Goal: Information Seeking & Learning: Learn about a topic

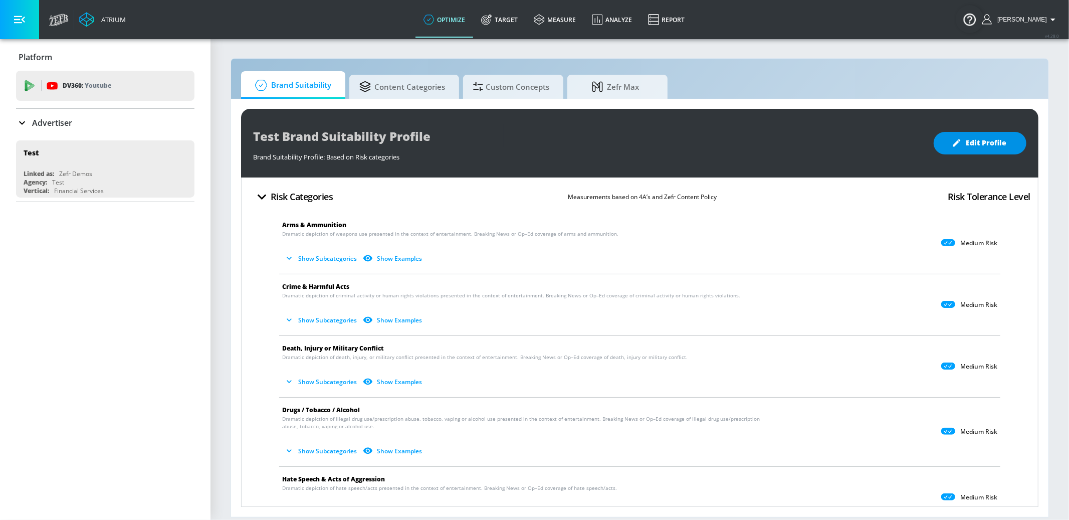
click at [962, 144] on icon "button" at bounding box center [957, 143] width 10 height 10
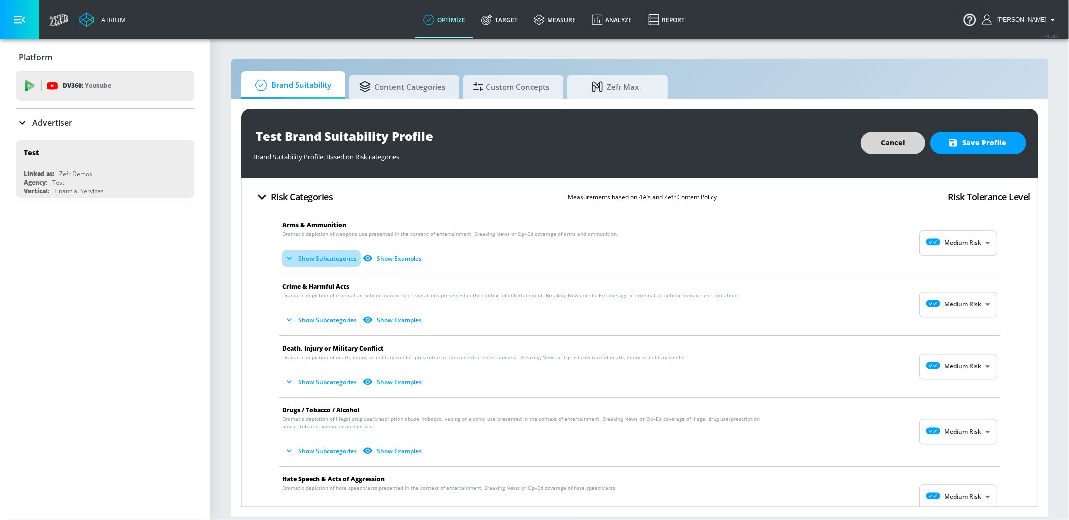
click at [316, 250] on button "Show Subcategories" at bounding box center [321, 258] width 79 height 17
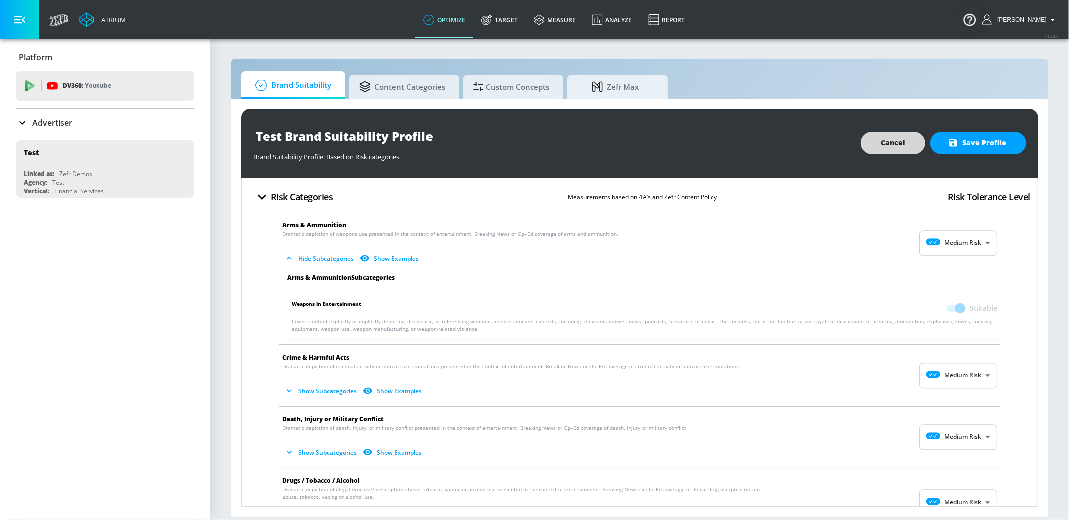
drag, startPoint x: 326, startPoint y: 393, endPoint x: 331, endPoint y: 391, distance: 5.4
click at [326, 393] on button "Show Subcategories" at bounding box center [321, 391] width 79 height 17
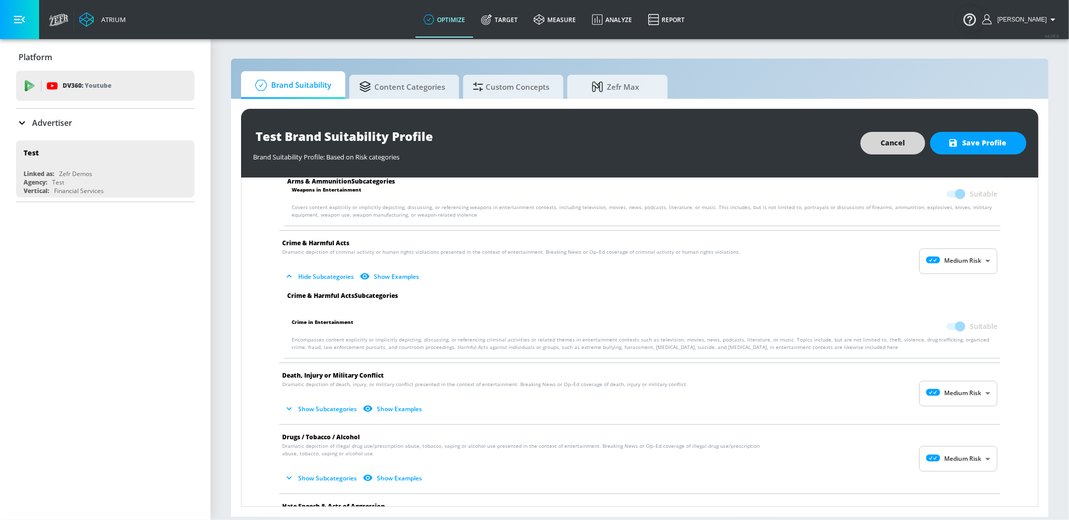
scroll to position [125, 0]
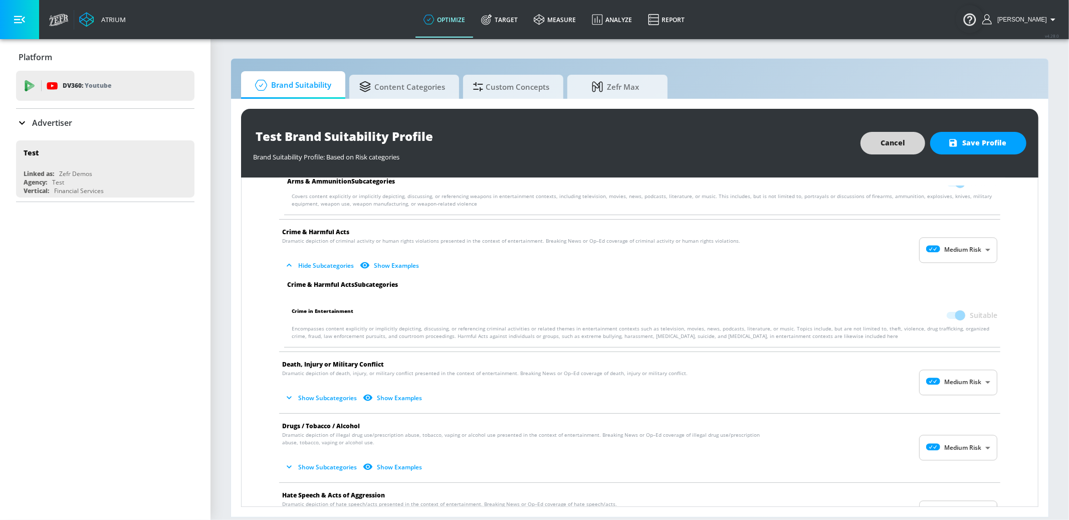
drag, startPoint x: 309, startPoint y: 397, endPoint x: 370, endPoint y: 362, distance: 70.5
click at [309, 397] on button "Show Subcategories" at bounding box center [321, 398] width 79 height 17
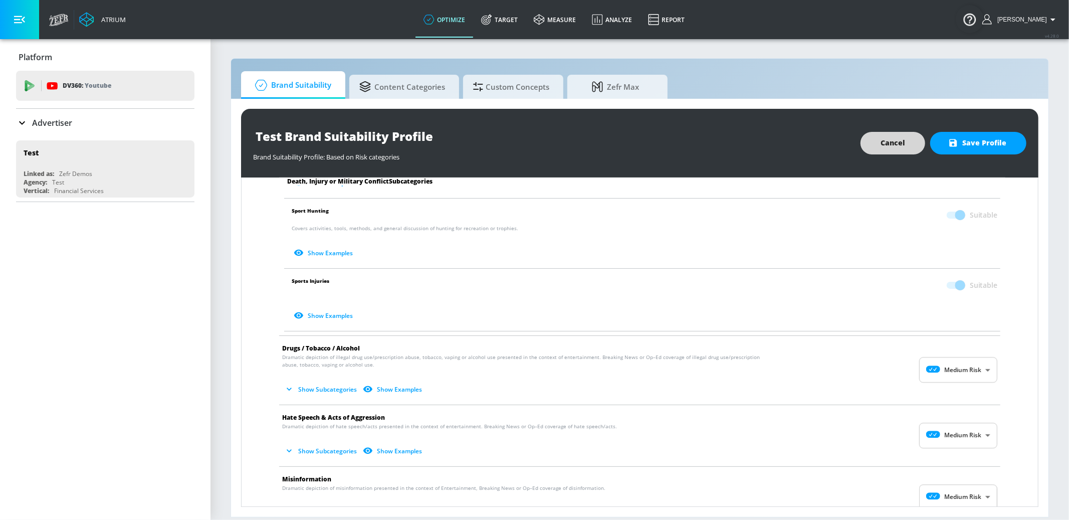
scroll to position [490, 0]
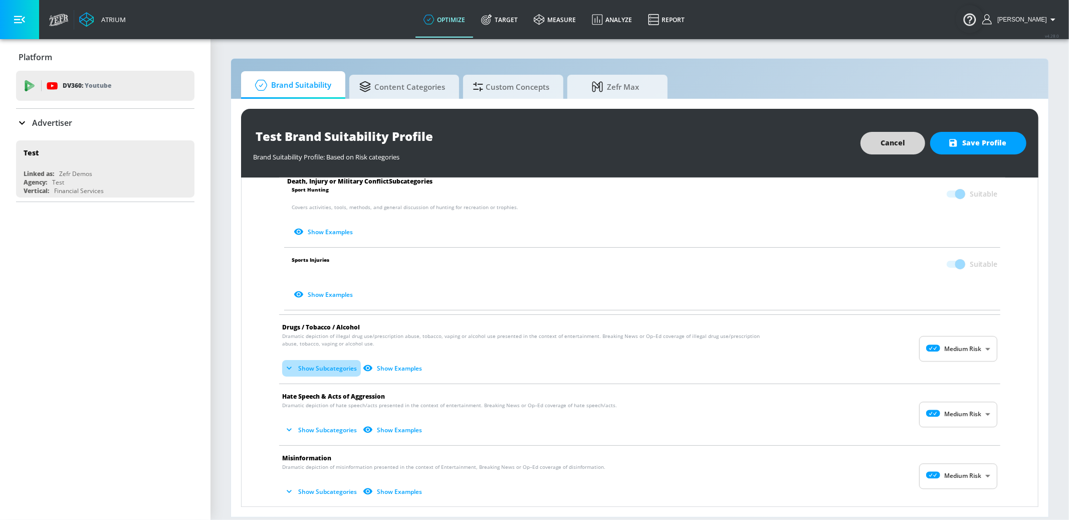
click at [321, 364] on button "Show Subcategories" at bounding box center [321, 368] width 79 height 17
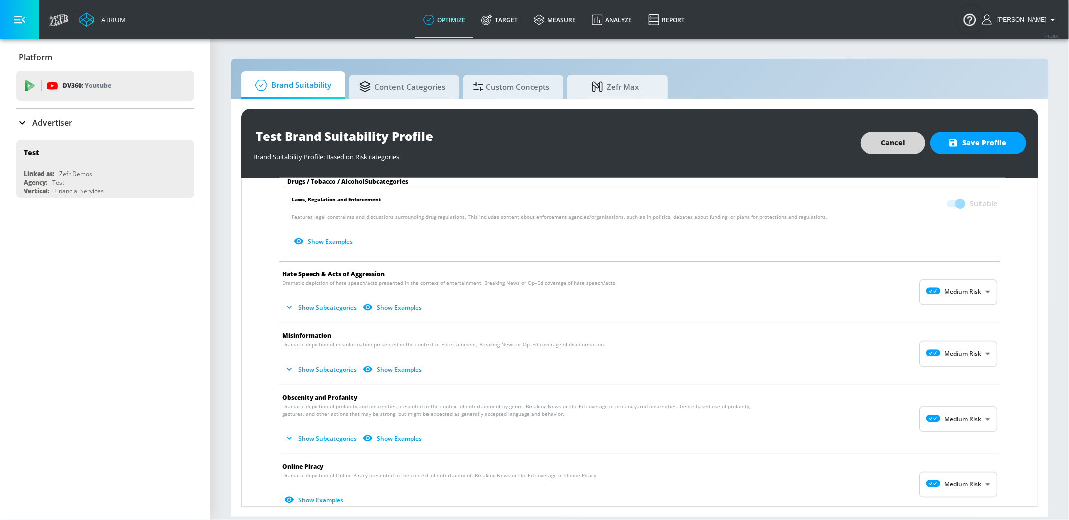
scroll to position [910, 0]
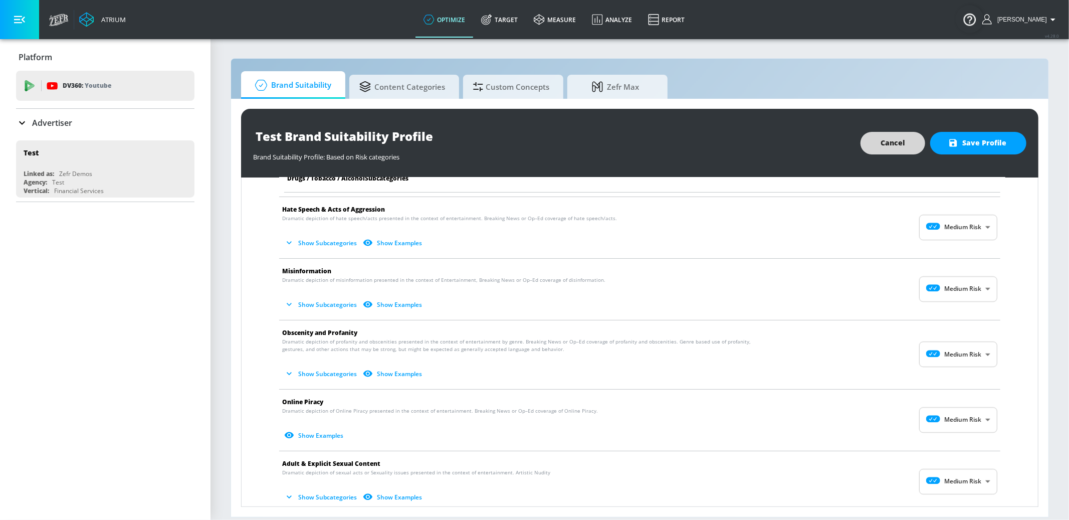
click at [323, 244] on button "Show Subcategories" at bounding box center [321, 243] width 79 height 17
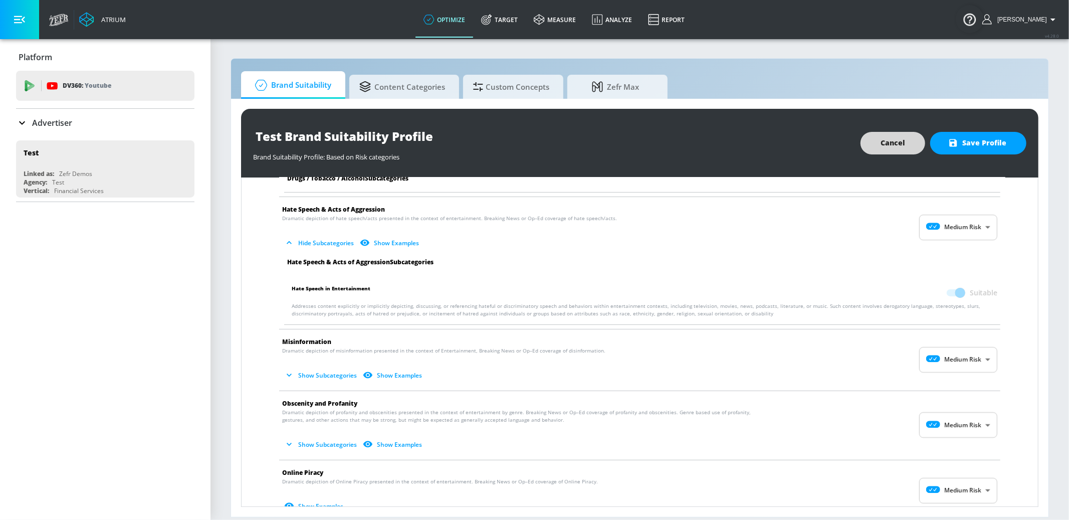
scroll to position [909, 0]
click at [329, 376] on button "Show Subcategories" at bounding box center [321, 376] width 79 height 17
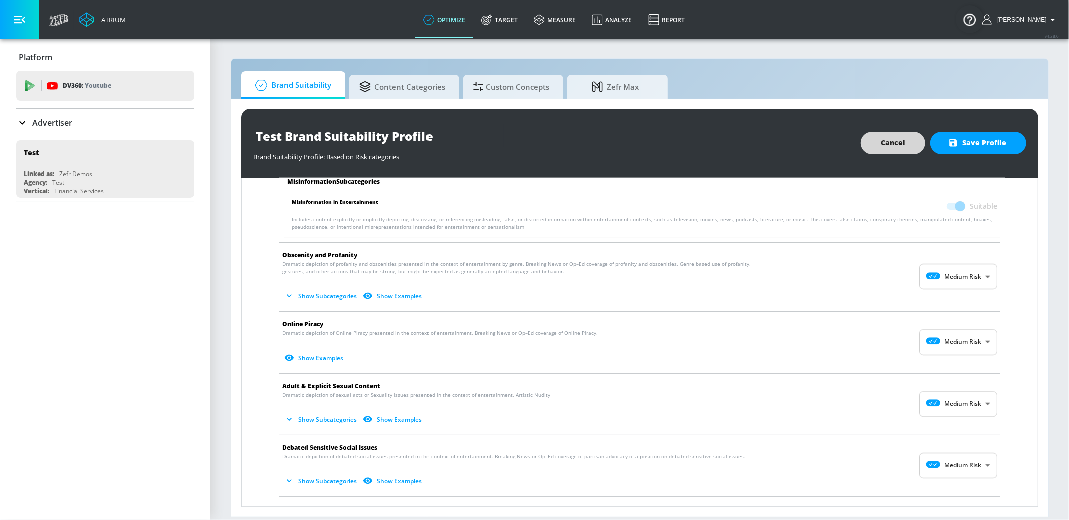
scroll to position [1130, 0]
click at [338, 419] on button "Show Subcategories" at bounding box center [321, 418] width 79 height 17
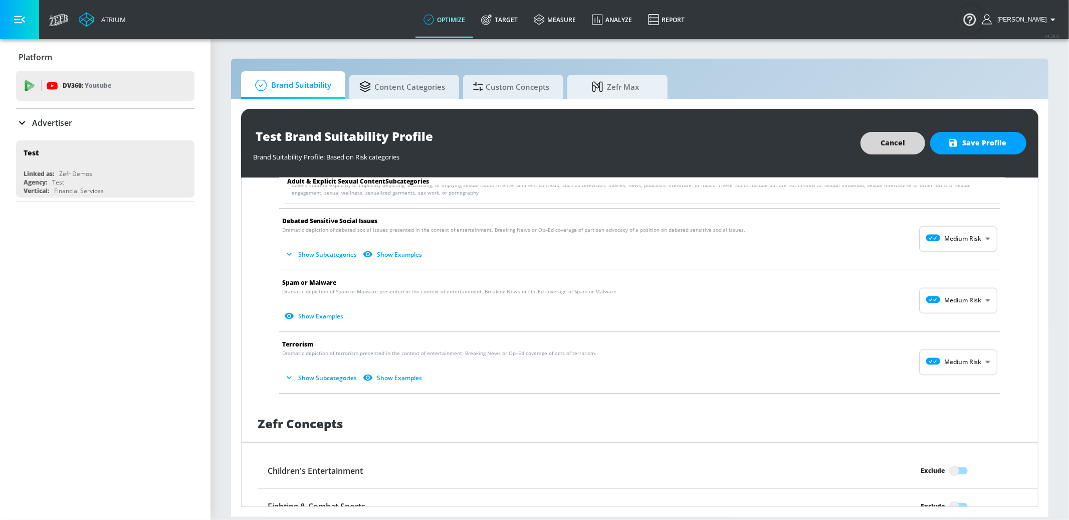
scroll to position [1507, 0]
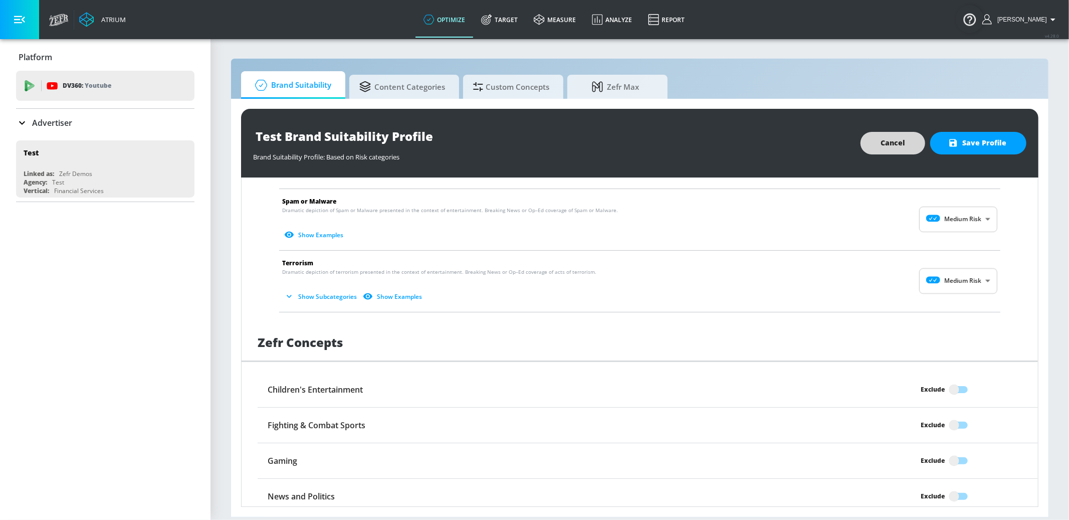
click at [318, 235] on button "Show Examples" at bounding box center [314, 235] width 65 height 17
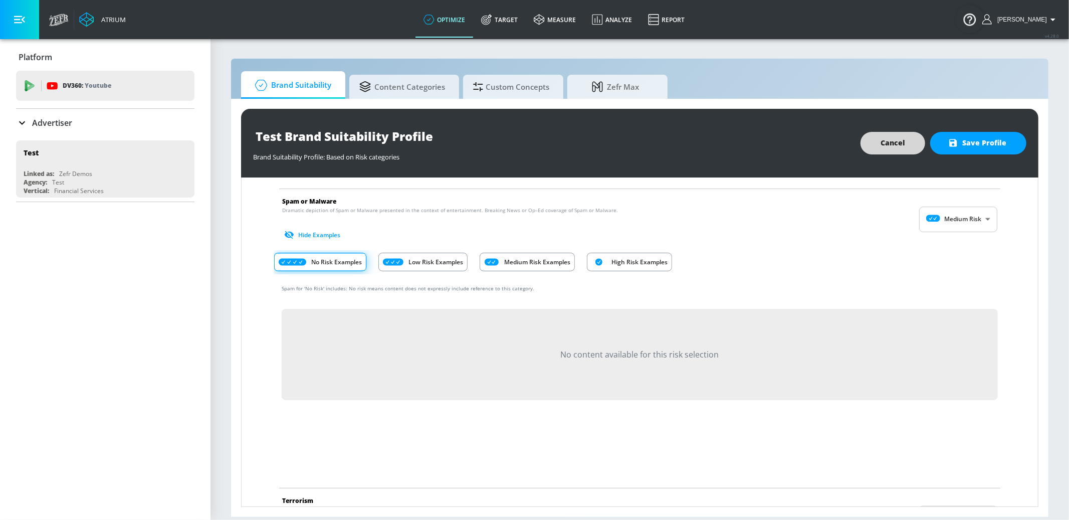
scroll to position [1384, 0]
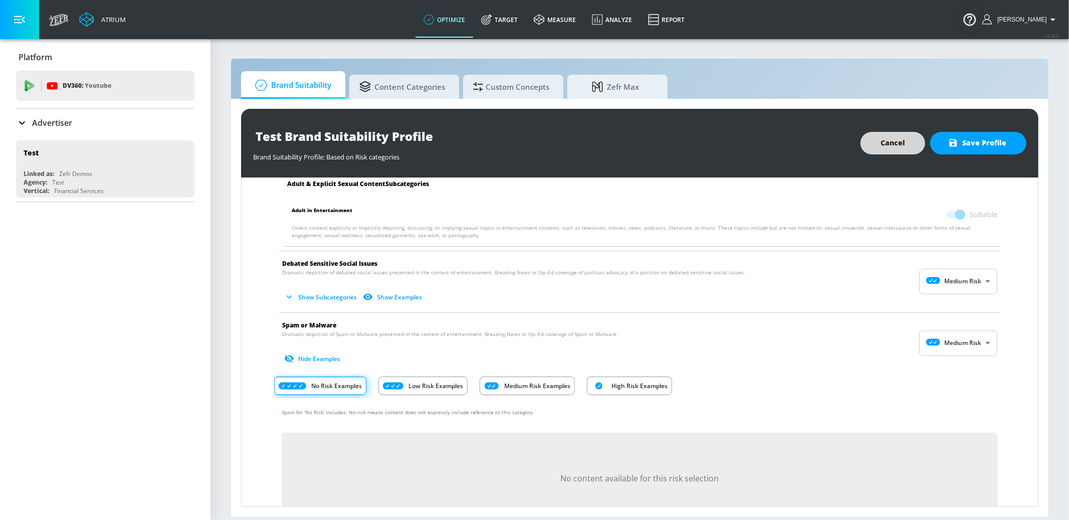
click at [326, 298] on button "Show Subcategories" at bounding box center [321, 297] width 79 height 17
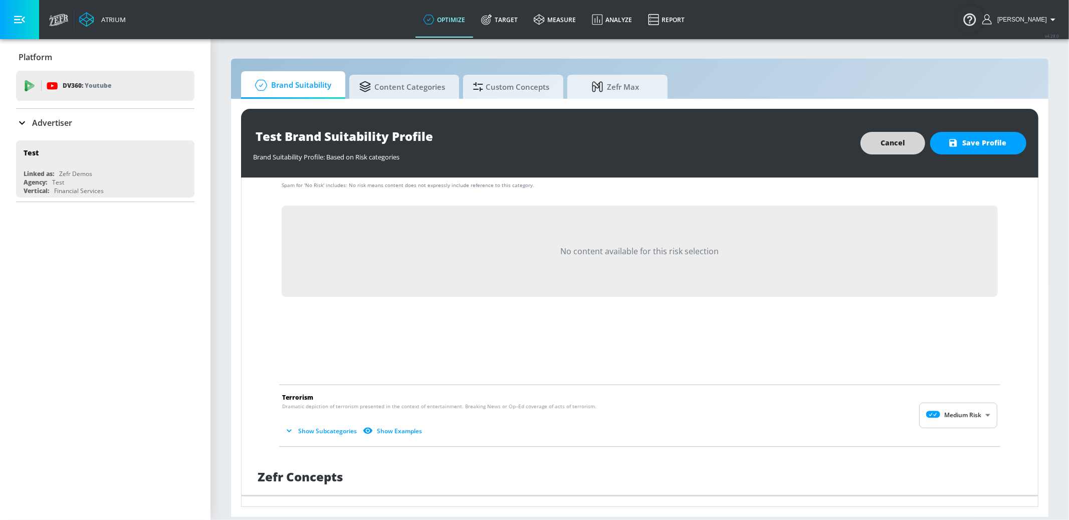
scroll to position [1680, 0]
click at [575, 22] on link "measure" at bounding box center [555, 20] width 58 height 36
